Goal: Transaction & Acquisition: Purchase product/service

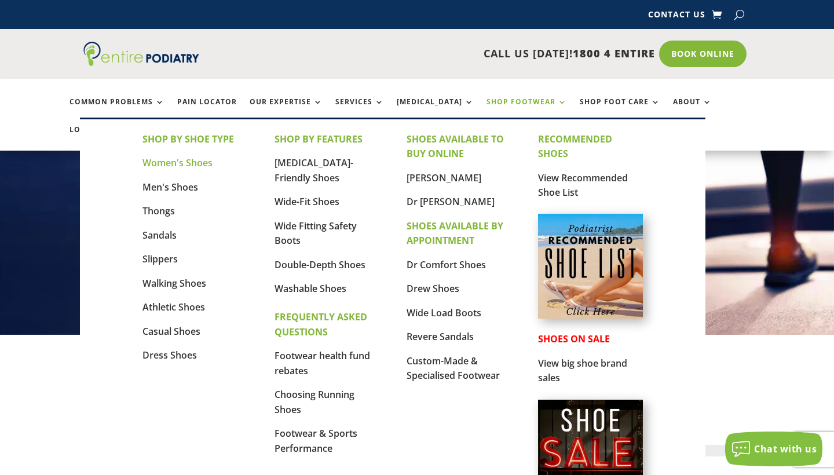
click at [182, 160] on link "Women's Shoes" at bounding box center [177, 162] width 70 height 13
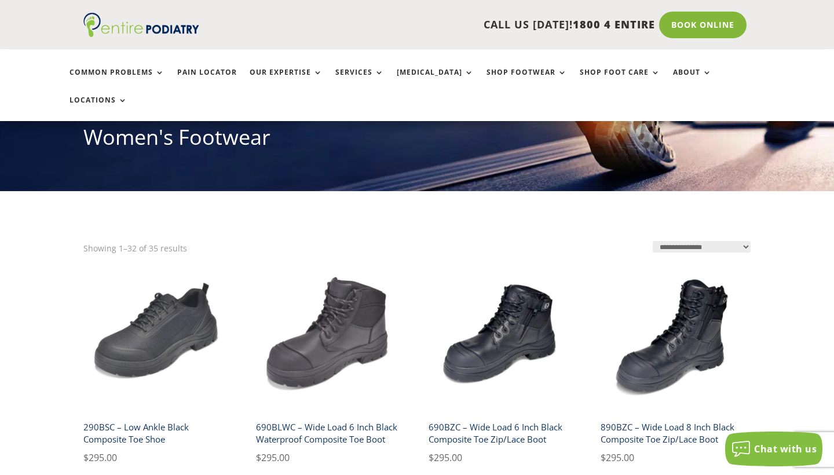
scroll to position [504, 0]
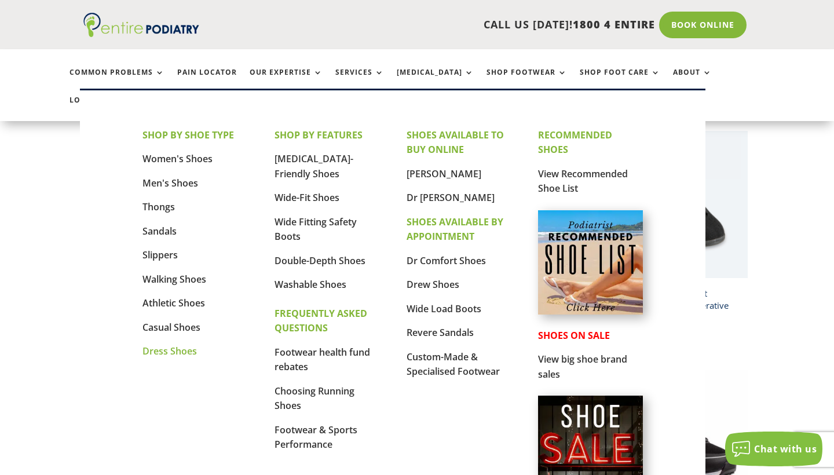
click at [177, 348] on link "Dress Shoes" at bounding box center [169, 350] width 54 height 13
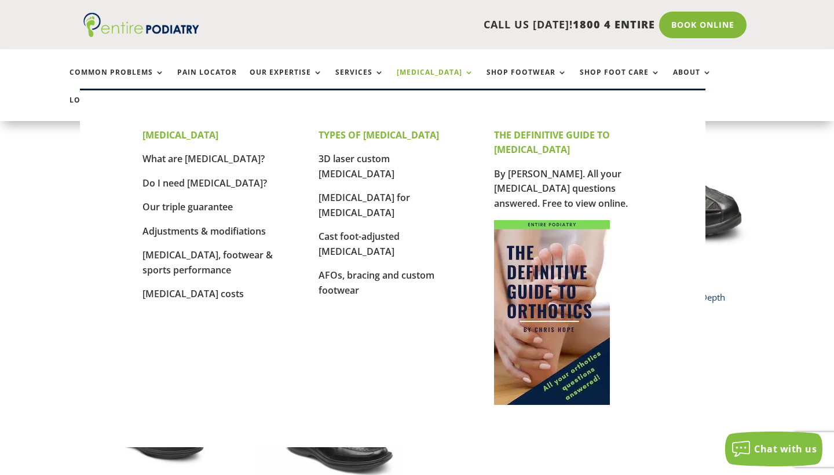
scroll to position [524, 0]
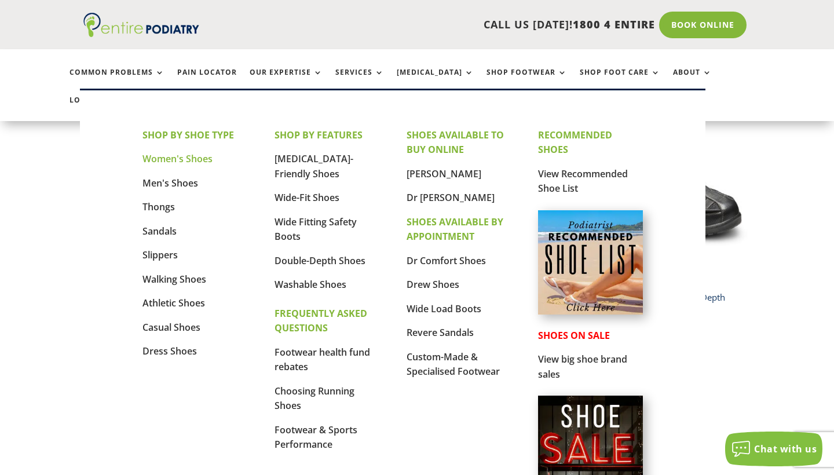
click at [200, 160] on link "Women's Shoes" at bounding box center [177, 158] width 70 height 13
